Goal: Find specific page/section: Find specific page/section

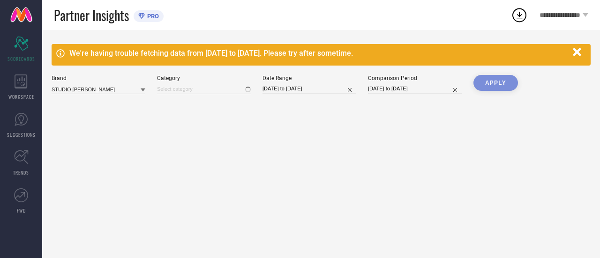
type input "All"
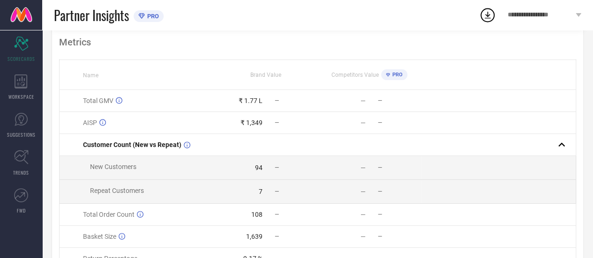
scroll to position [84, 0]
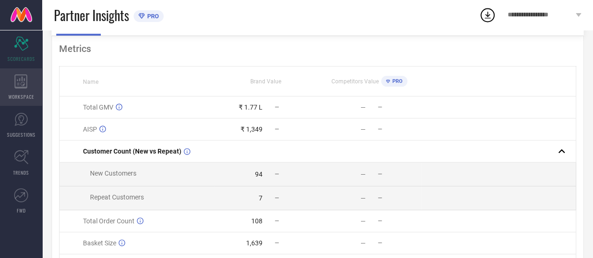
click at [20, 72] on div "WORKSPACE" at bounding box center [21, 86] width 42 height 37
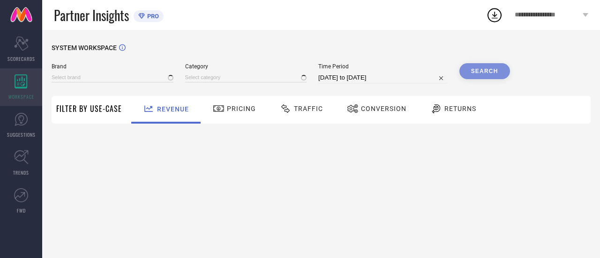
type input "STUDIO [PERSON_NAME]"
type input "All"
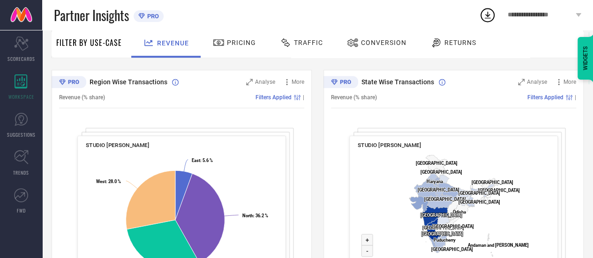
scroll to position [337, 0]
click at [25, 125] on icon at bounding box center [21, 119] width 14 height 14
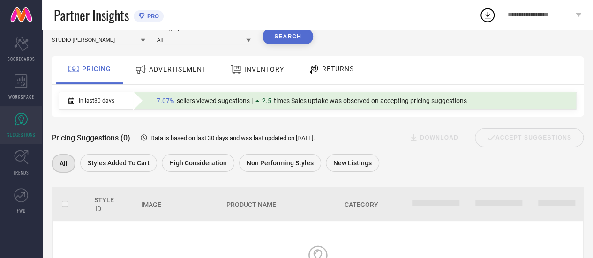
scroll to position [36, 0]
